Goal: Complete application form

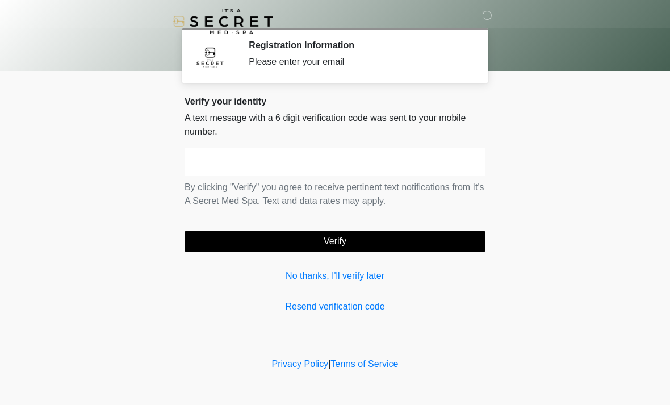
click at [354, 148] on input "text" at bounding box center [335, 162] width 301 height 28
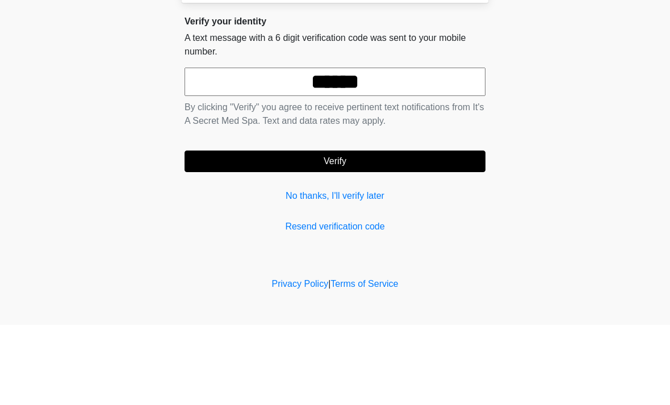
type input "******"
click at [390, 231] on button "Verify" at bounding box center [335, 242] width 301 height 22
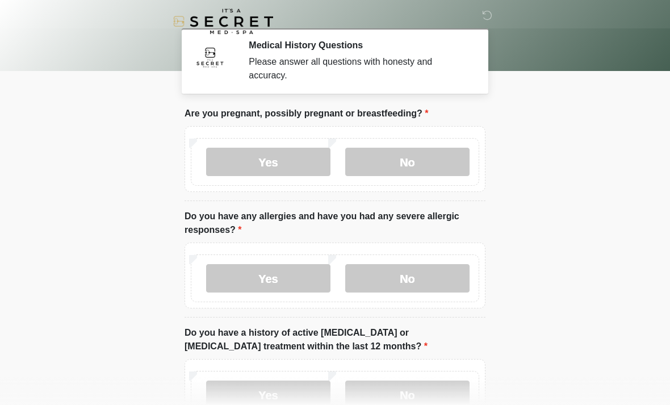
click at [421, 161] on label "No" at bounding box center [407, 162] width 124 height 28
click at [418, 269] on label "No" at bounding box center [407, 278] width 124 height 28
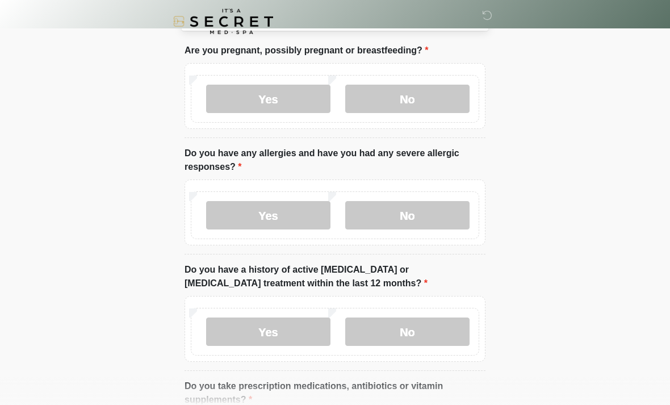
scroll to position [66, 0]
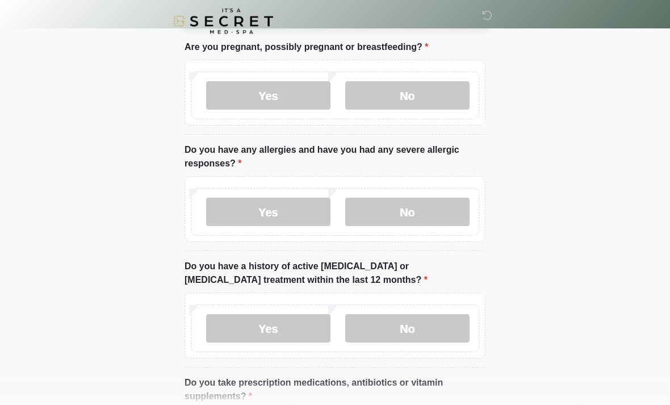
click at [419, 321] on label "No" at bounding box center [407, 329] width 124 height 28
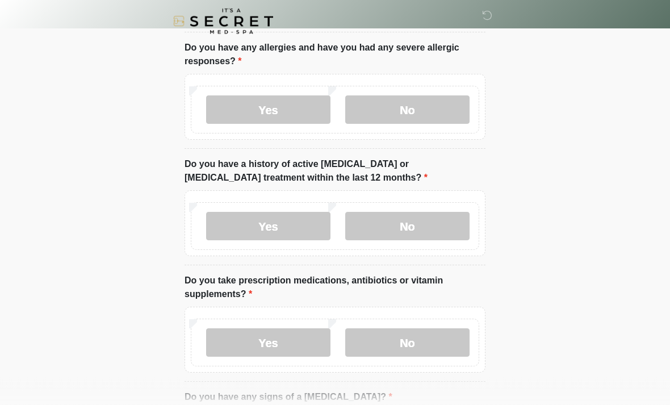
scroll to position [183, 0]
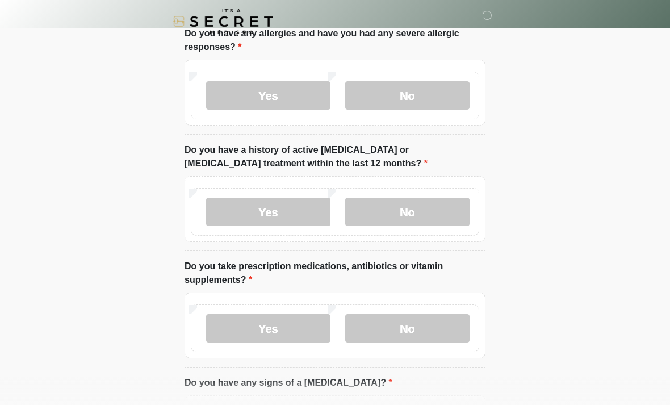
click at [417, 323] on label "No" at bounding box center [407, 328] width 124 height 28
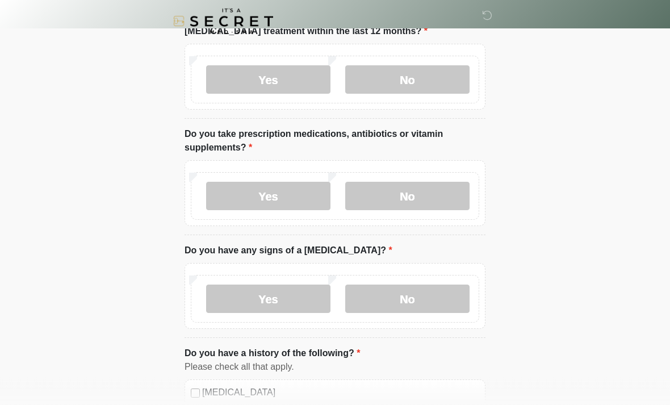
scroll to position [315, 0]
click at [418, 298] on label "No" at bounding box center [407, 298] width 124 height 28
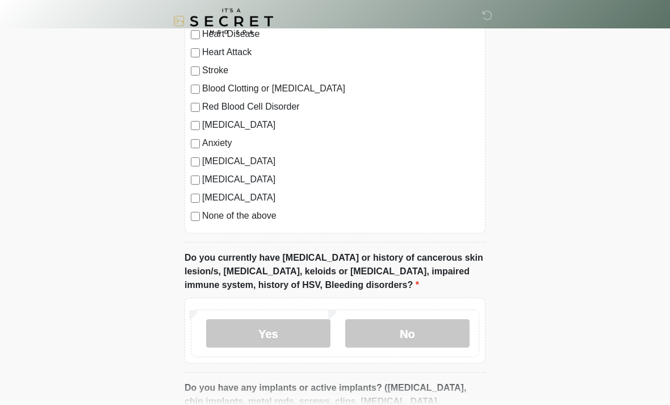
scroll to position [700, 0]
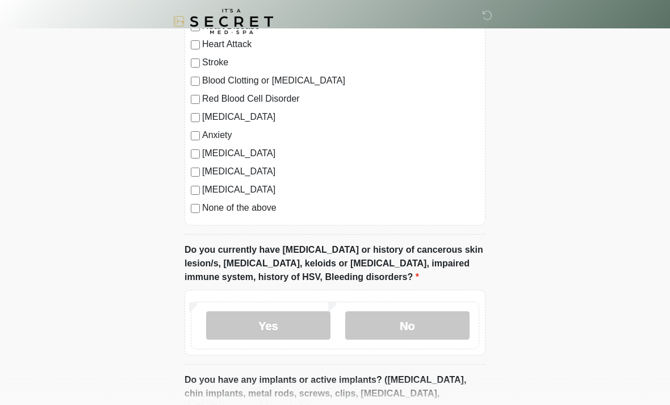
click at [422, 328] on label "No" at bounding box center [407, 325] width 124 height 28
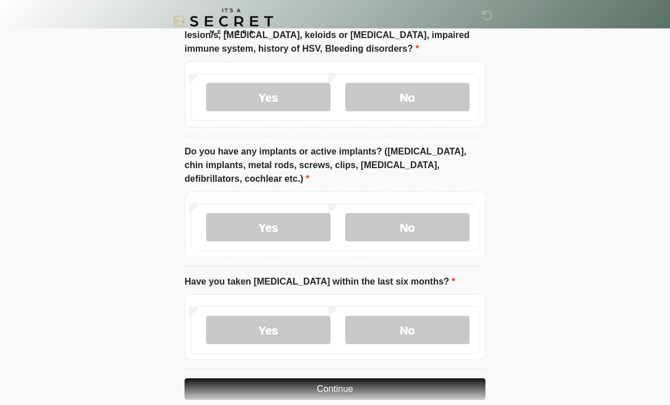
scroll to position [927, 0]
click at [287, 231] on label "Yes" at bounding box center [268, 227] width 124 height 28
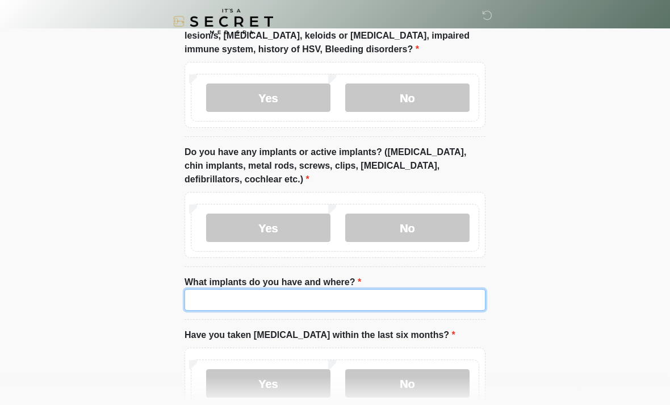
click at [329, 300] on input "What implants do you have and where?" at bounding box center [335, 300] width 301 height 22
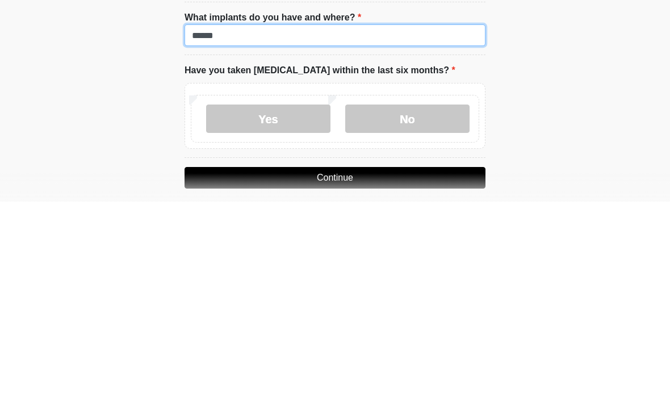
scroll to position [990, 0]
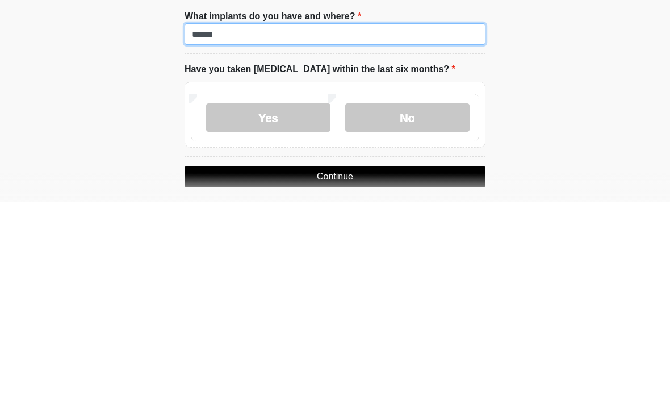
type input "******"
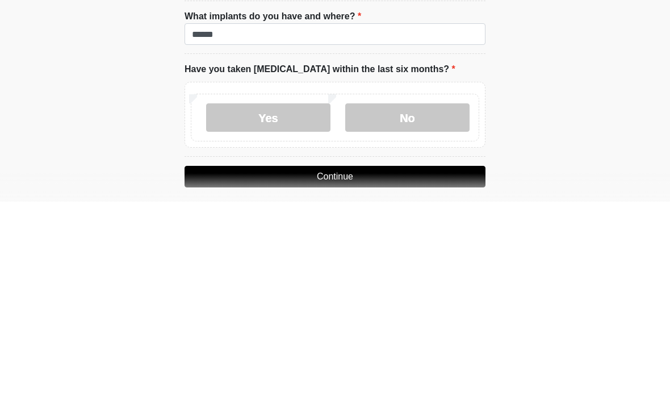
click at [436, 307] on label "No" at bounding box center [407, 321] width 124 height 28
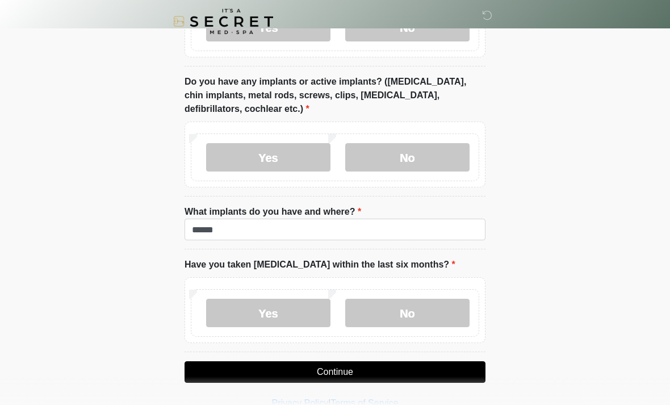
click at [386, 367] on button "Continue" at bounding box center [335, 372] width 301 height 22
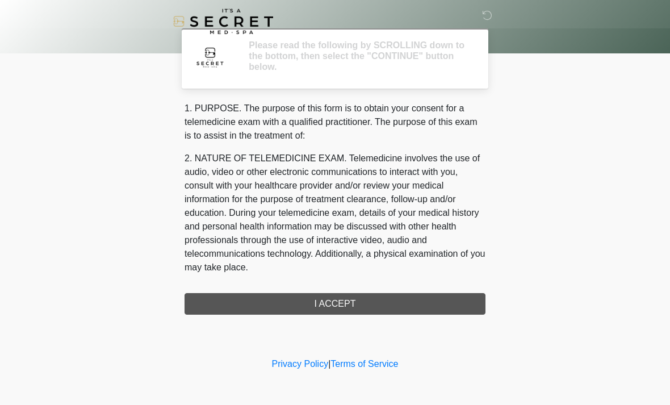
scroll to position [0, 0]
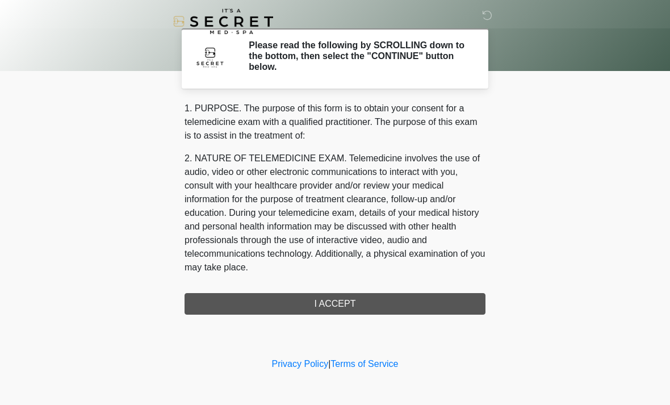
click at [340, 304] on div "1. PURPOSE. The purpose of this form is to obtain your consent for a telemedici…" at bounding box center [335, 208] width 301 height 213
click at [363, 310] on div "1. PURPOSE. The purpose of this form is to obtain your consent for a telemedici…" at bounding box center [335, 208] width 301 height 213
click at [355, 71] on h2 "Please read the following by SCROLLING down to the bottom, then select the "CON…" at bounding box center [359, 56] width 220 height 33
click at [421, 54] on h2 "Please read the following by SCROLLING down to the bottom, then select the "CON…" at bounding box center [359, 56] width 220 height 33
click at [348, 308] on div "1. PURPOSE. The purpose of this form is to obtain your consent for a telemedici…" at bounding box center [335, 208] width 301 height 213
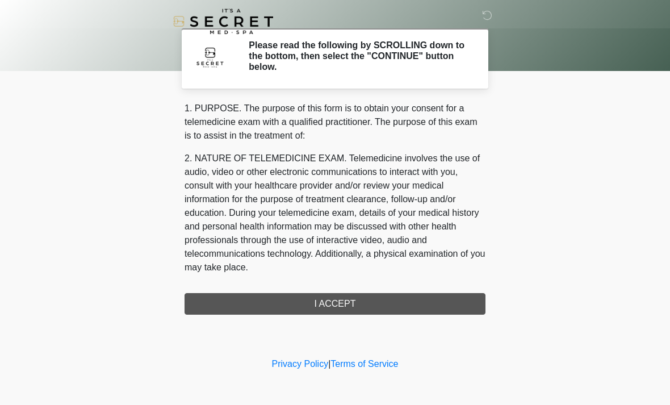
click at [348, 308] on div "1. PURPOSE. The purpose of this form is to obtain your consent for a telemedici…" at bounding box center [335, 208] width 301 height 213
click at [386, 299] on div "1. PURPOSE. The purpose of this form is to obtain your consent for a telemedici…" at bounding box center [335, 208] width 301 height 213
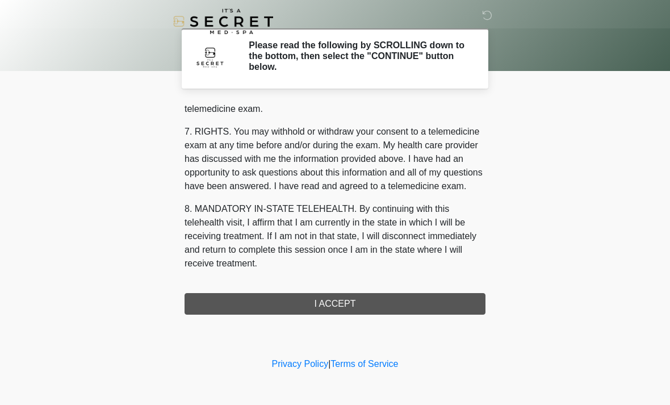
scroll to position [481, 0]
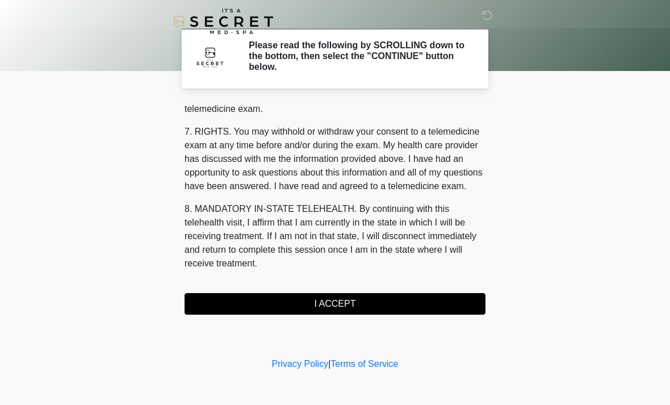
click at [357, 304] on button "I ACCEPT" at bounding box center [335, 304] width 301 height 22
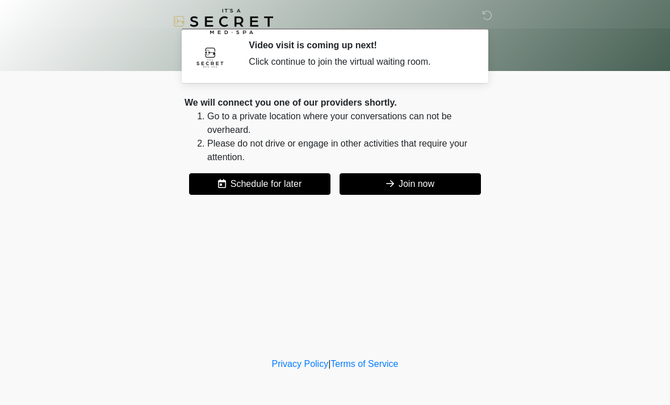
click at [434, 178] on button "Join now" at bounding box center [410, 184] width 141 height 22
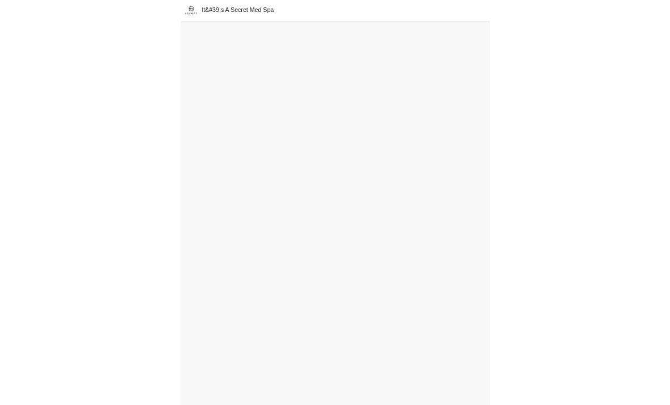
scroll to position [3, 0]
